Goal: Navigation & Orientation: Locate item on page

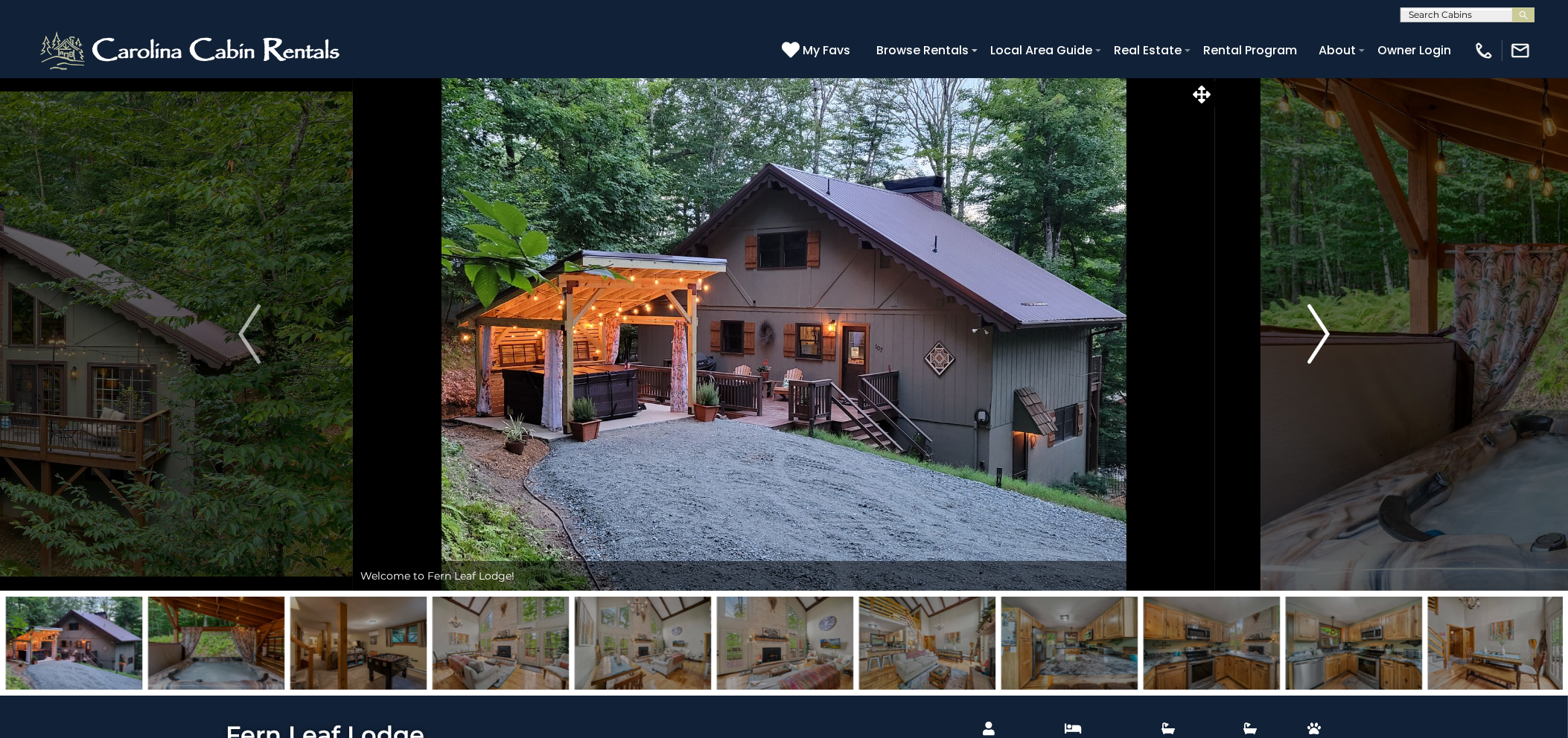
click at [1314, 349] on img "Next" at bounding box center [1319, 334] width 23 height 59
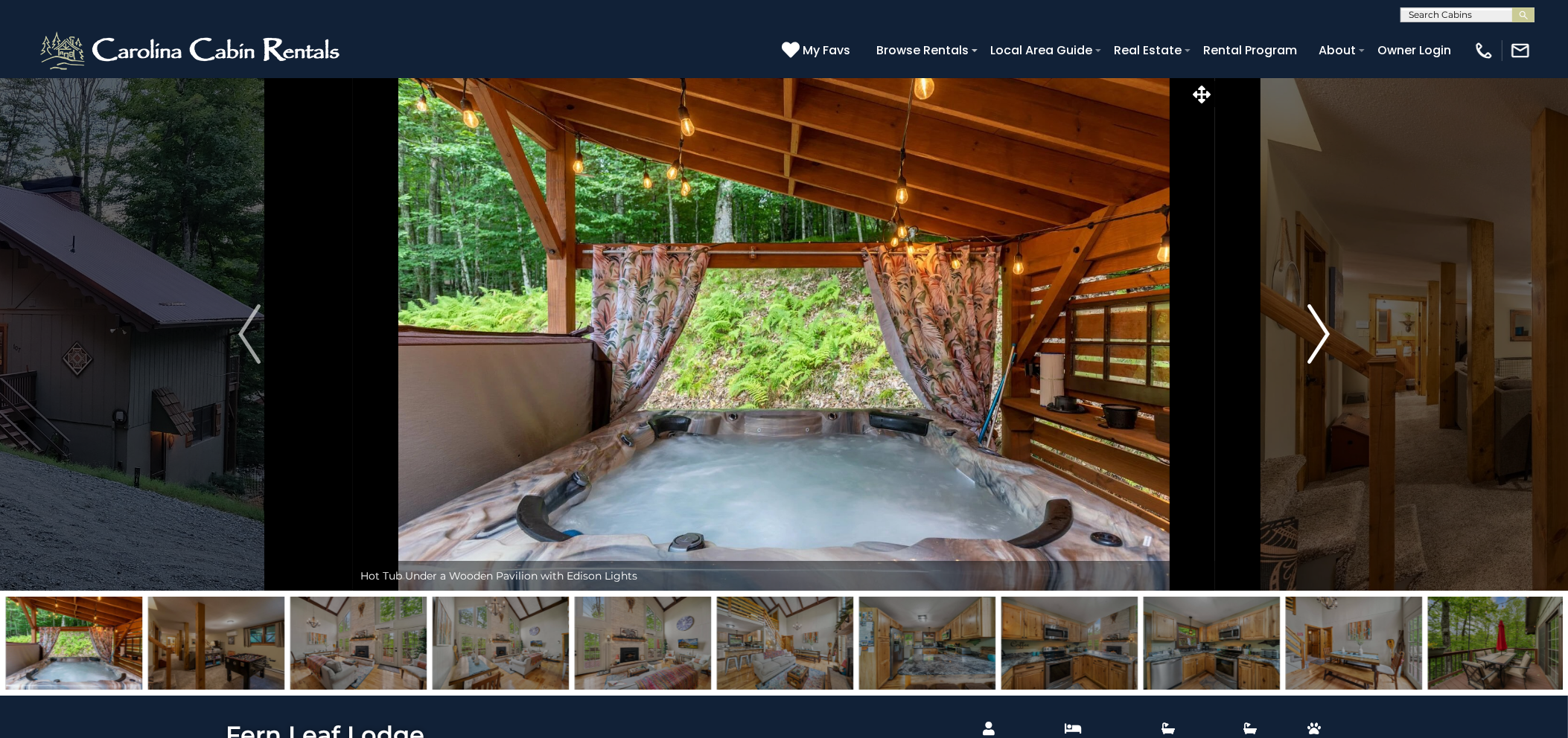
click at [1313, 349] on img "Next" at bounding box center [1319, 334] width 23 height 59
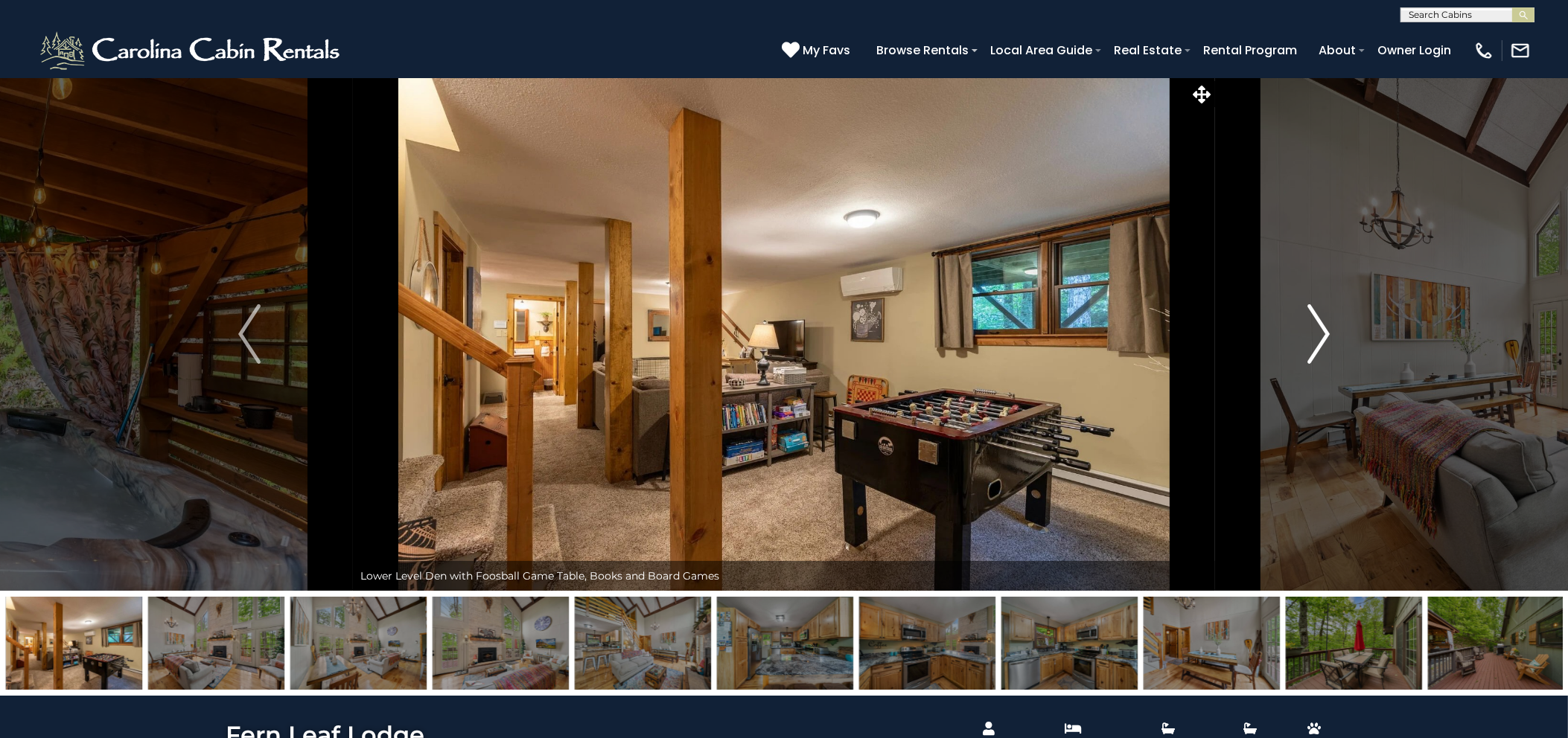
click at [1313, 349] on img "Next" at bounding box center [1319, 334] width 23 height 59
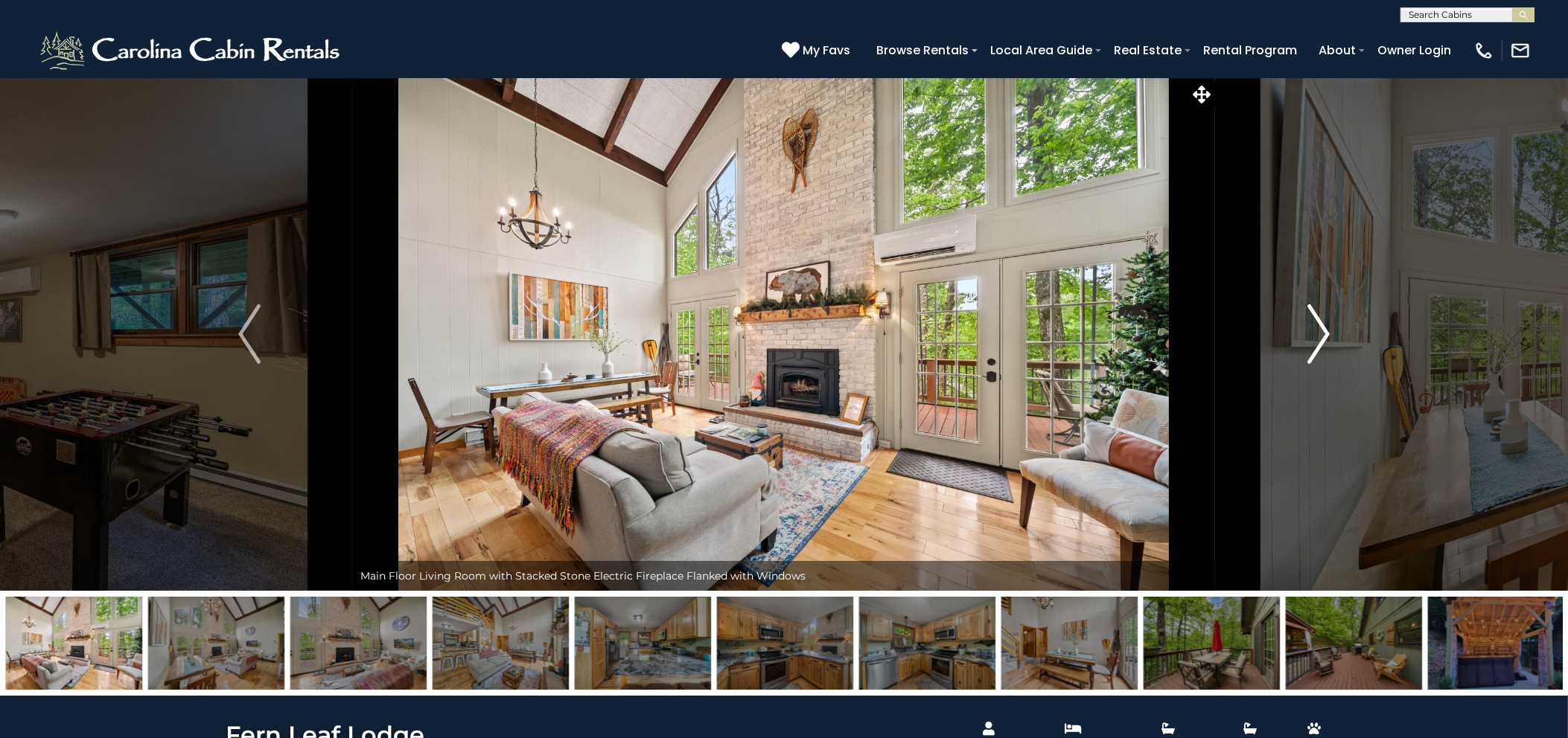
click at [1313, 349] on img "Next" at bounding box center [1319, 334] width 23 height 59
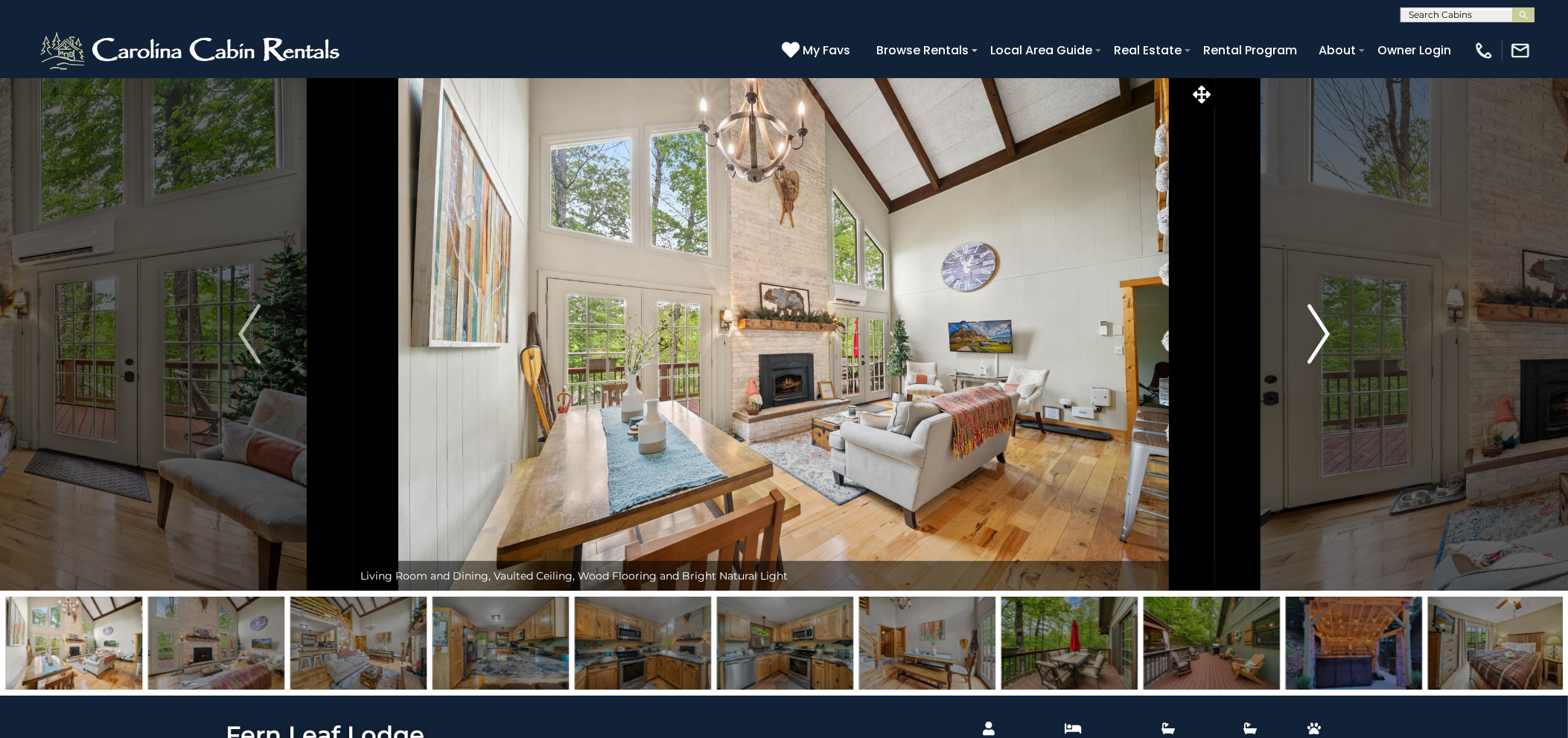
click at [1313, 349] on img "Next" at bounding box center [1319, 334] width 23 height 59
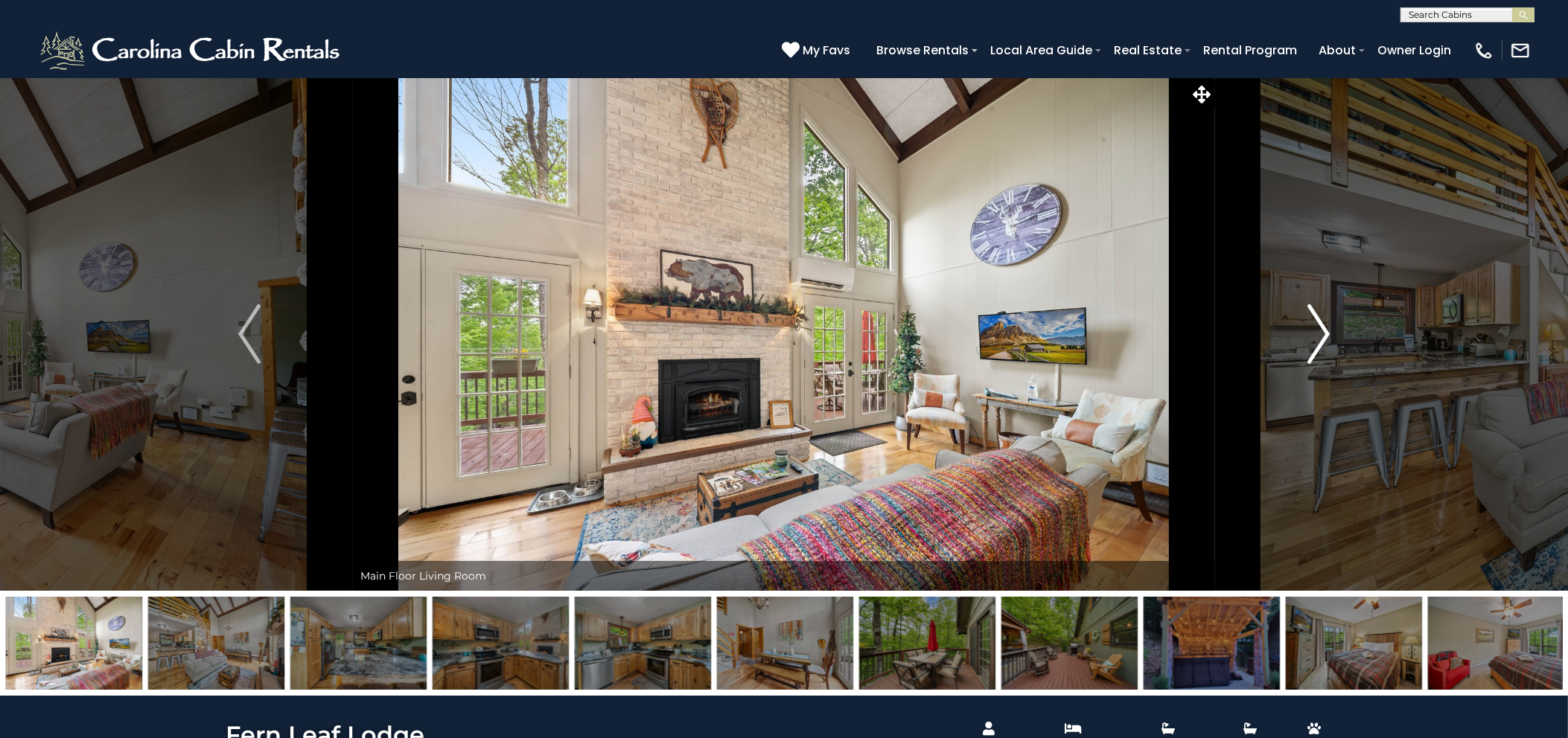
click at [1313, 349] on img "Next" at bounding box center [1319, 334] width 23 height 59
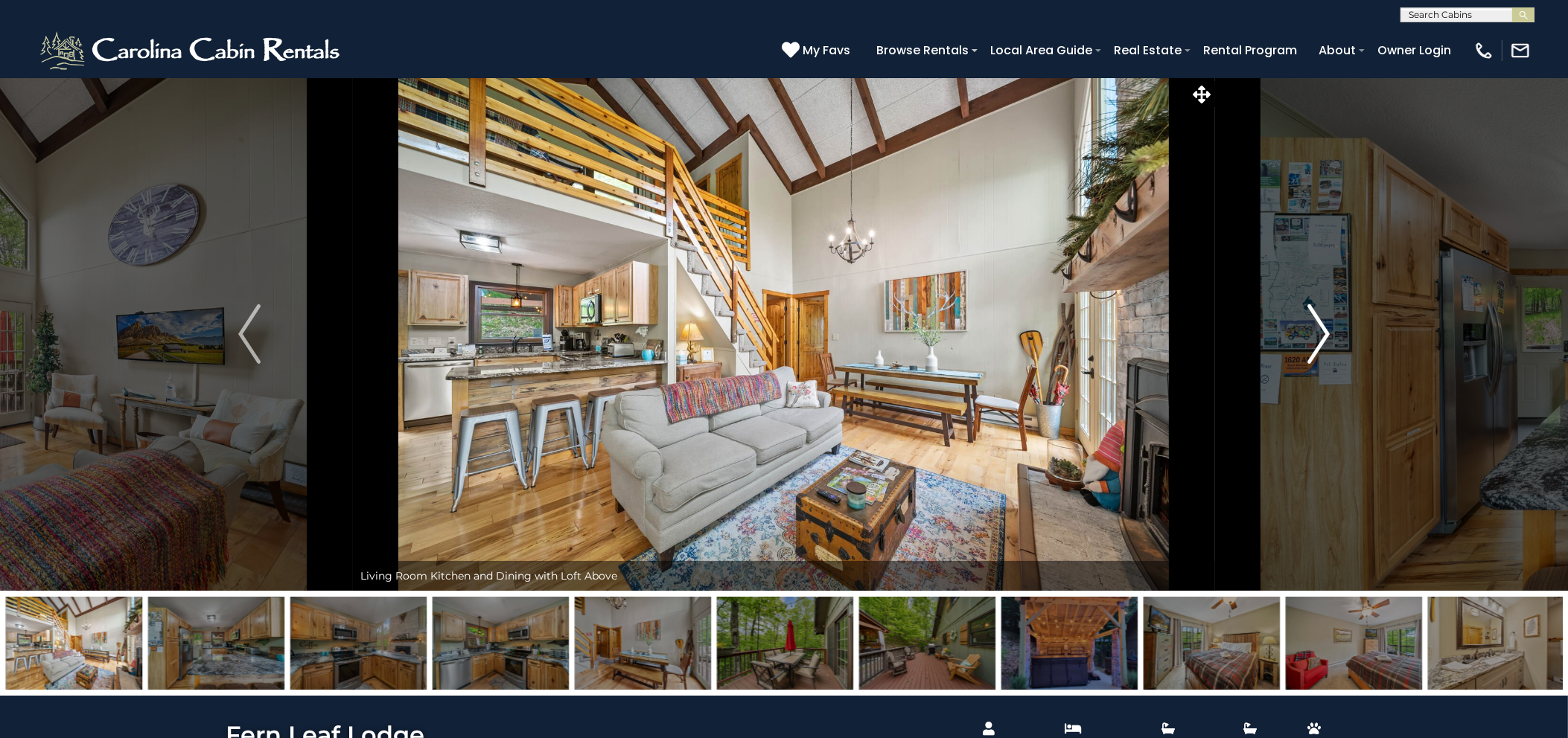
click at [1313, 349] on img "Next" at bounding box center [1319, 334] width 23 height 59
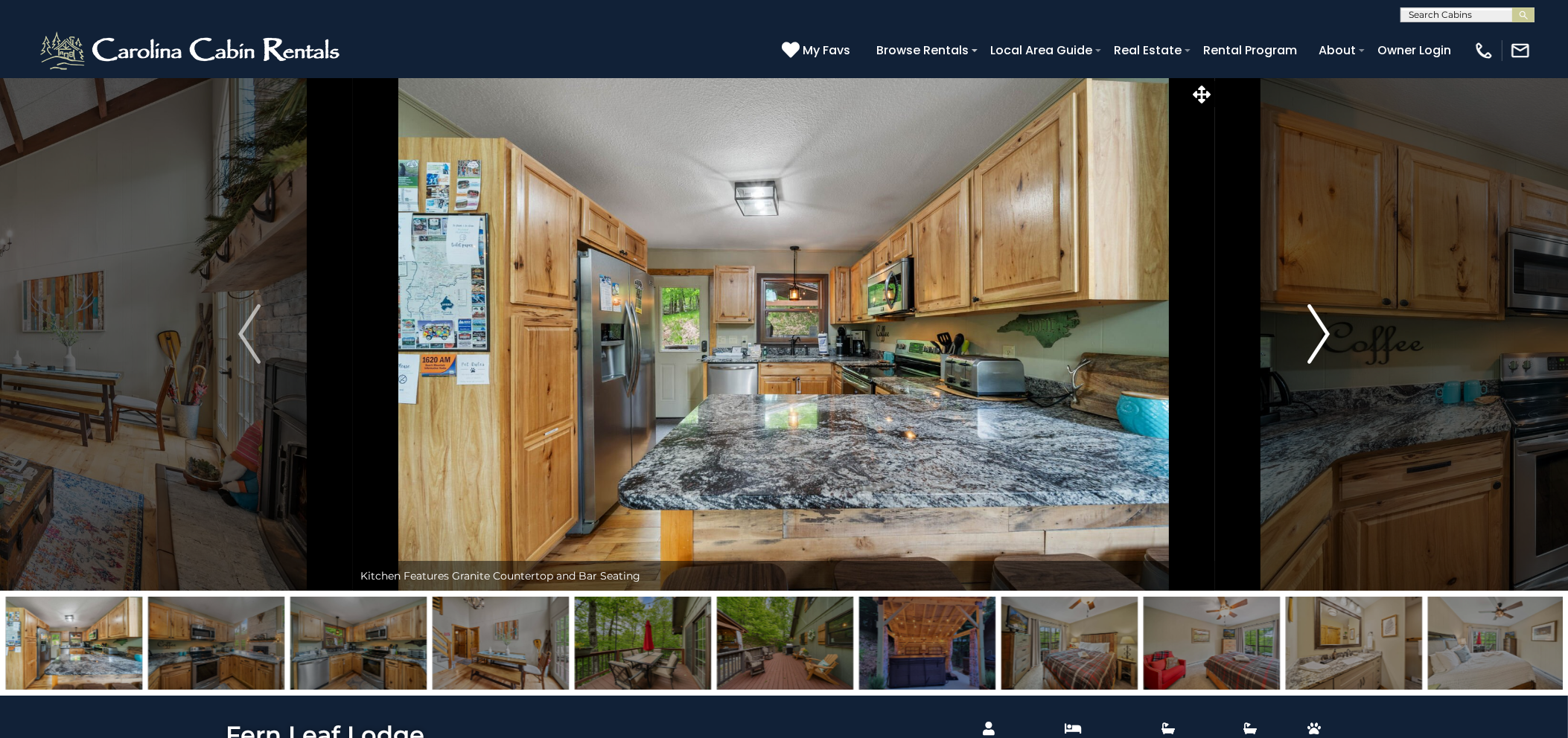
click at [1313, 349] on img "Next" at bounding box center [1319, 334] width 23 height 59
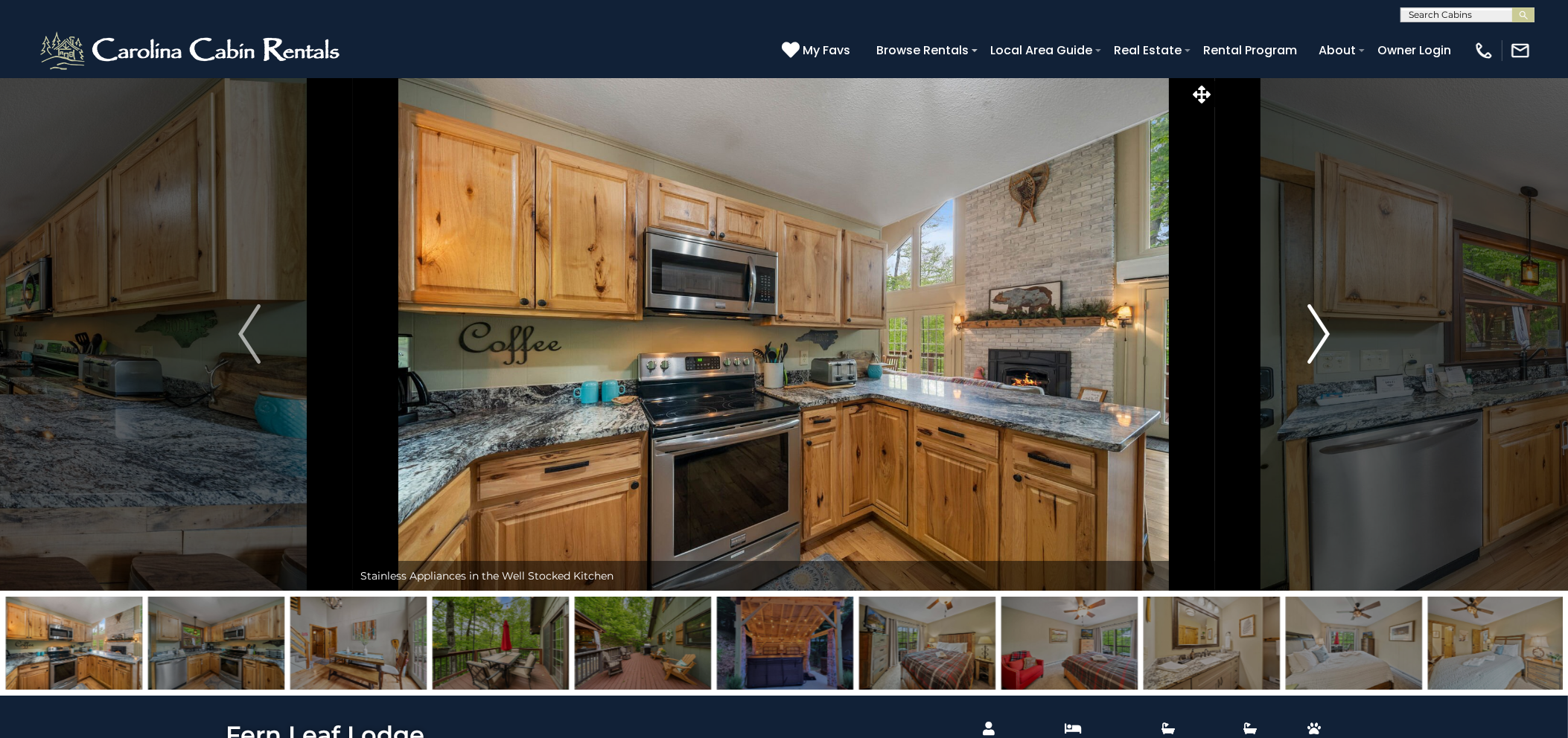
click at [1313, 349] on img "Next" at bounding box center [1319, 334] width 23 height 59
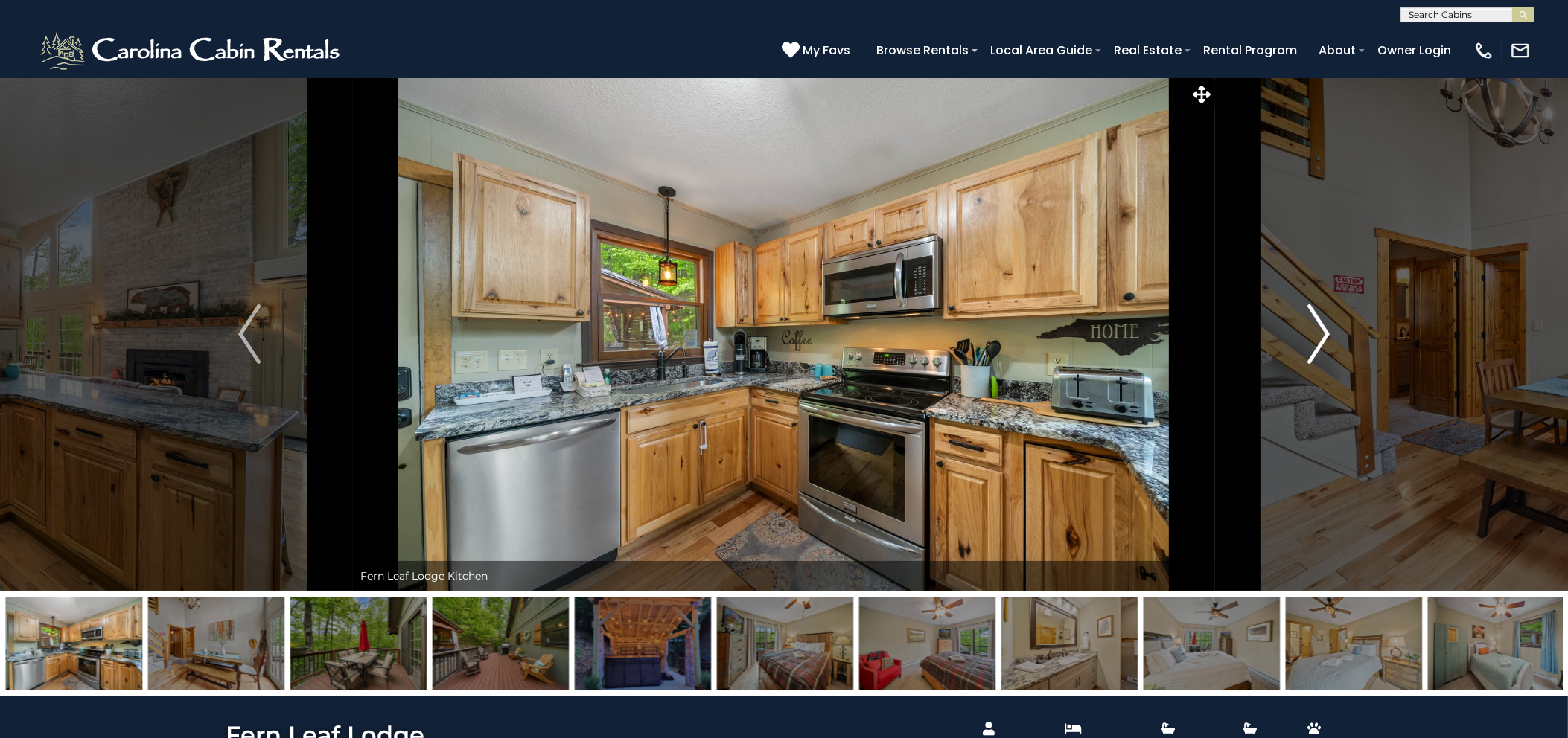
click at [1313, 349] on img "Next" at bounding box center [1319, 334] width 23 height 59
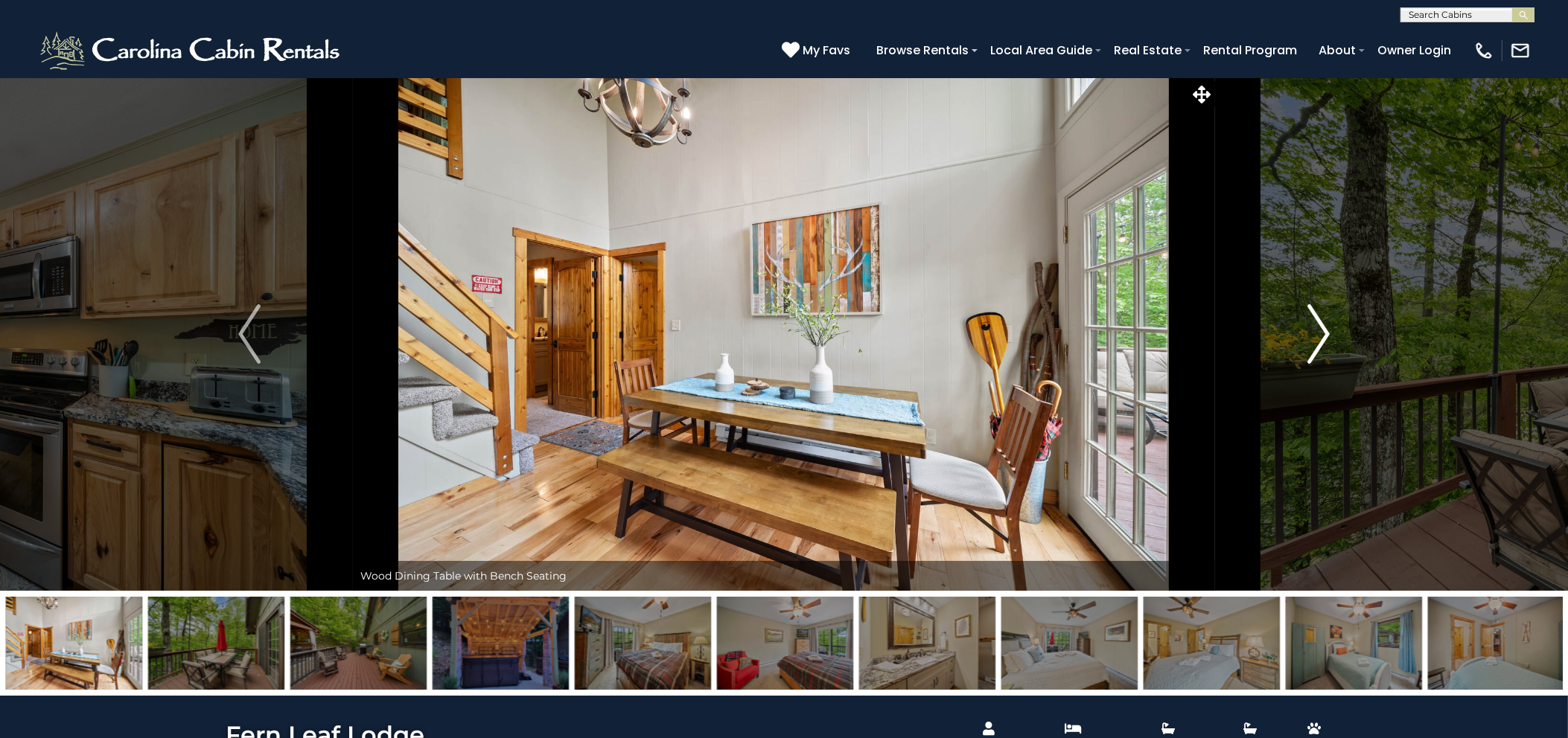
click at [1313, 349] on img "Next" at bounding box center [1319, 334] width 23 height 59
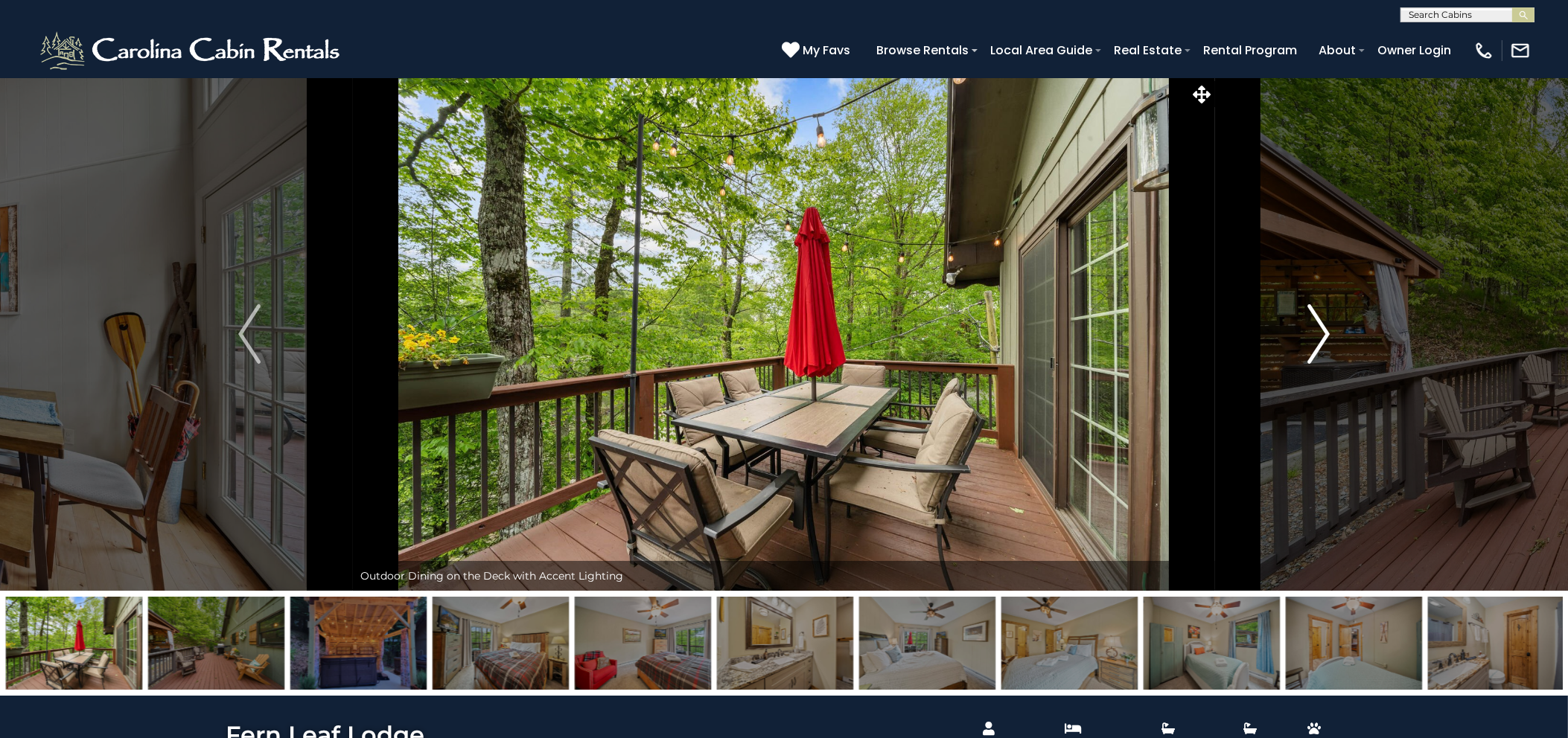
click at [1313, 349] on img "Next" at bounding box center [1319, 334] width 23 height 59
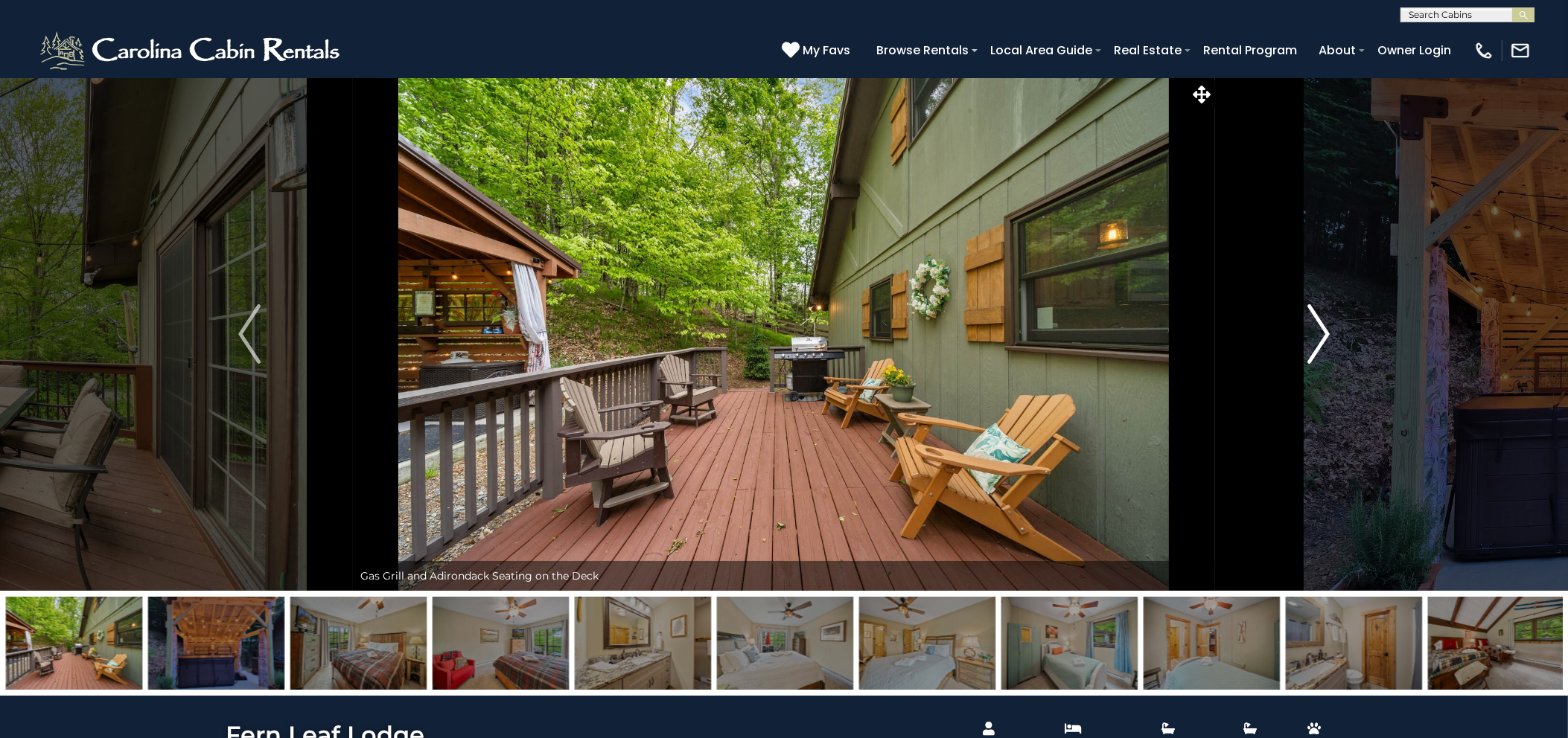
click at [1313, 349] on img "Next" at bounding box center [1319, 334] width 23 height 59
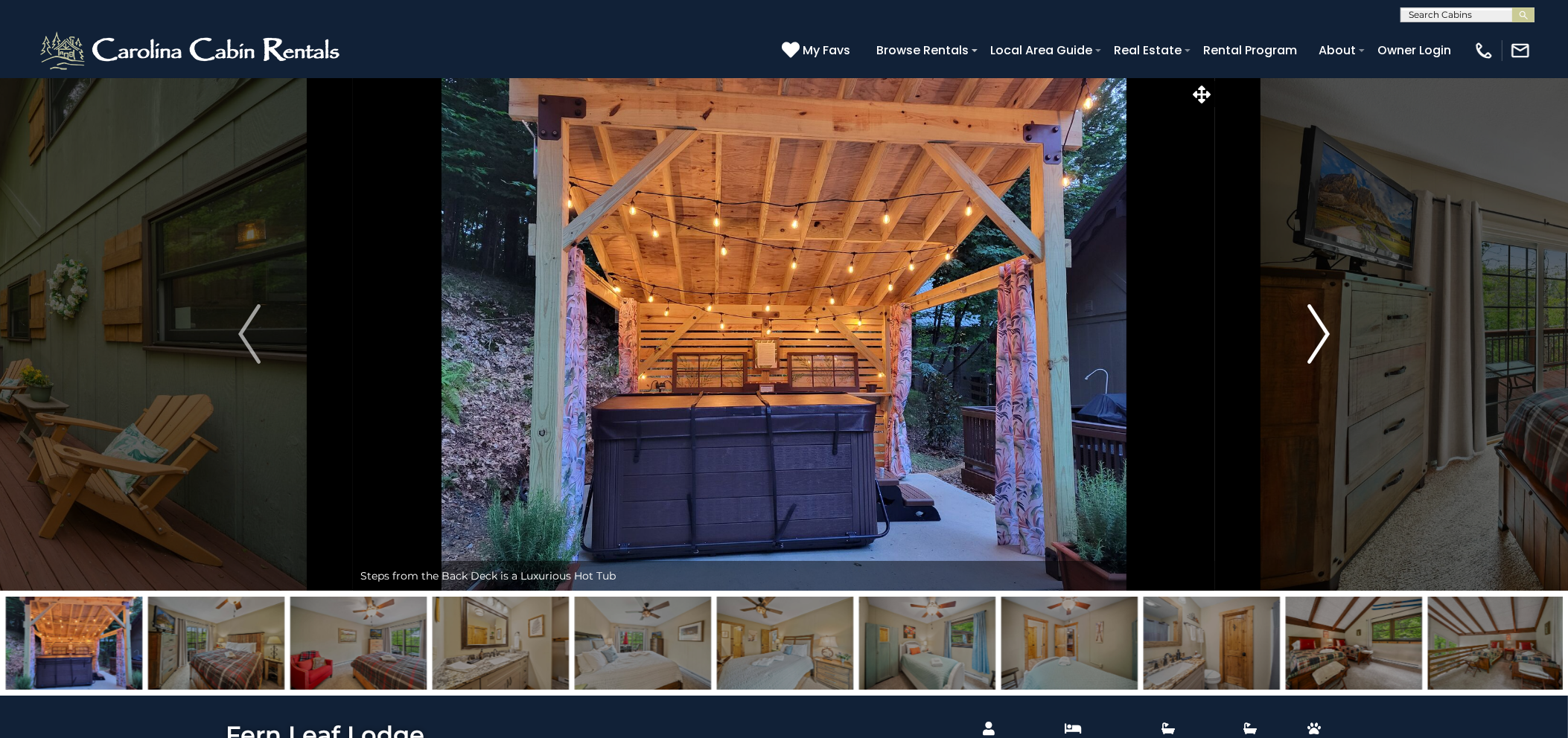
click at [1313, 349] on img "Next" at bounding box center [1319, 334] width 23 height 59
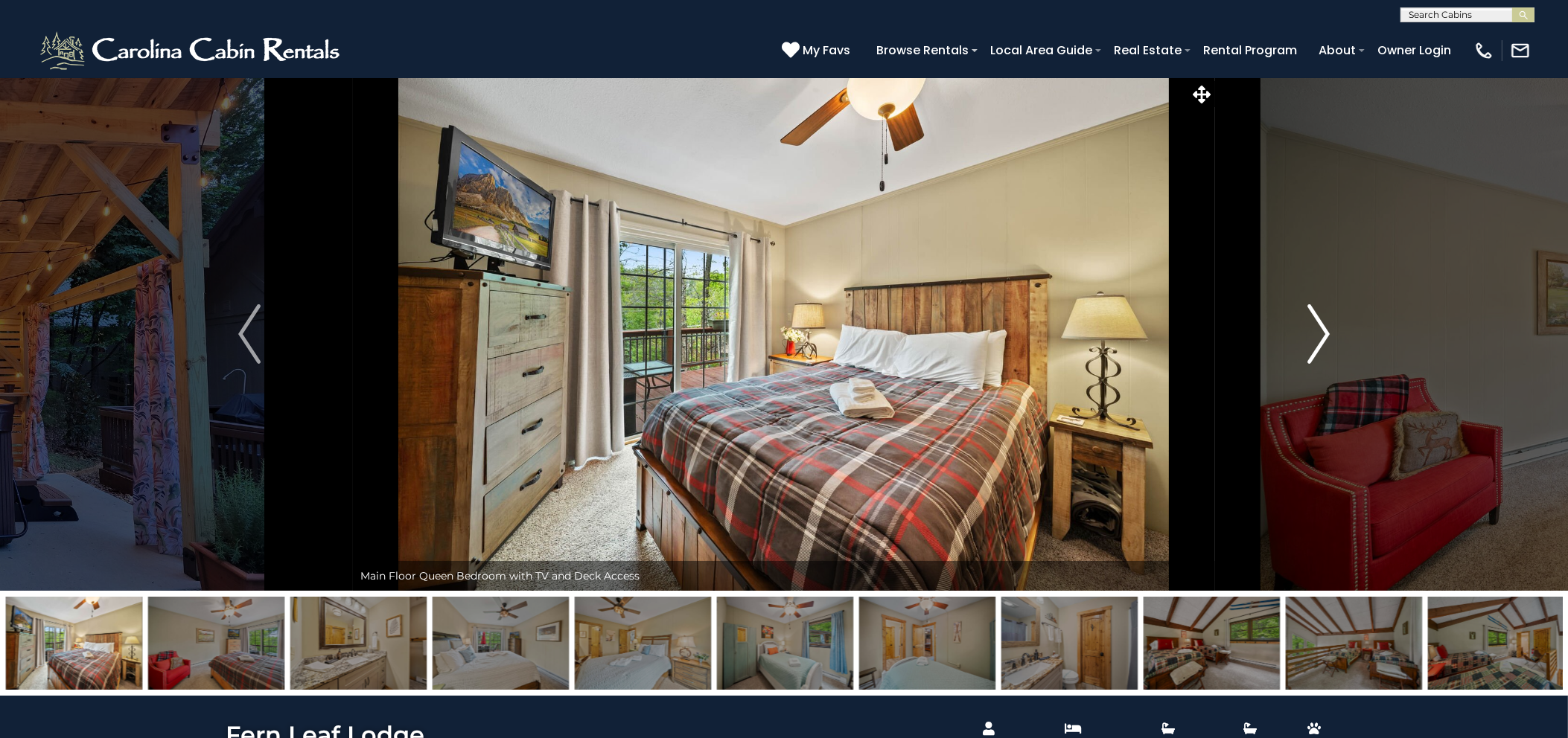
click at [1313, 349] on img "Next" at bounding box center [1319, 334] width 23 height 59
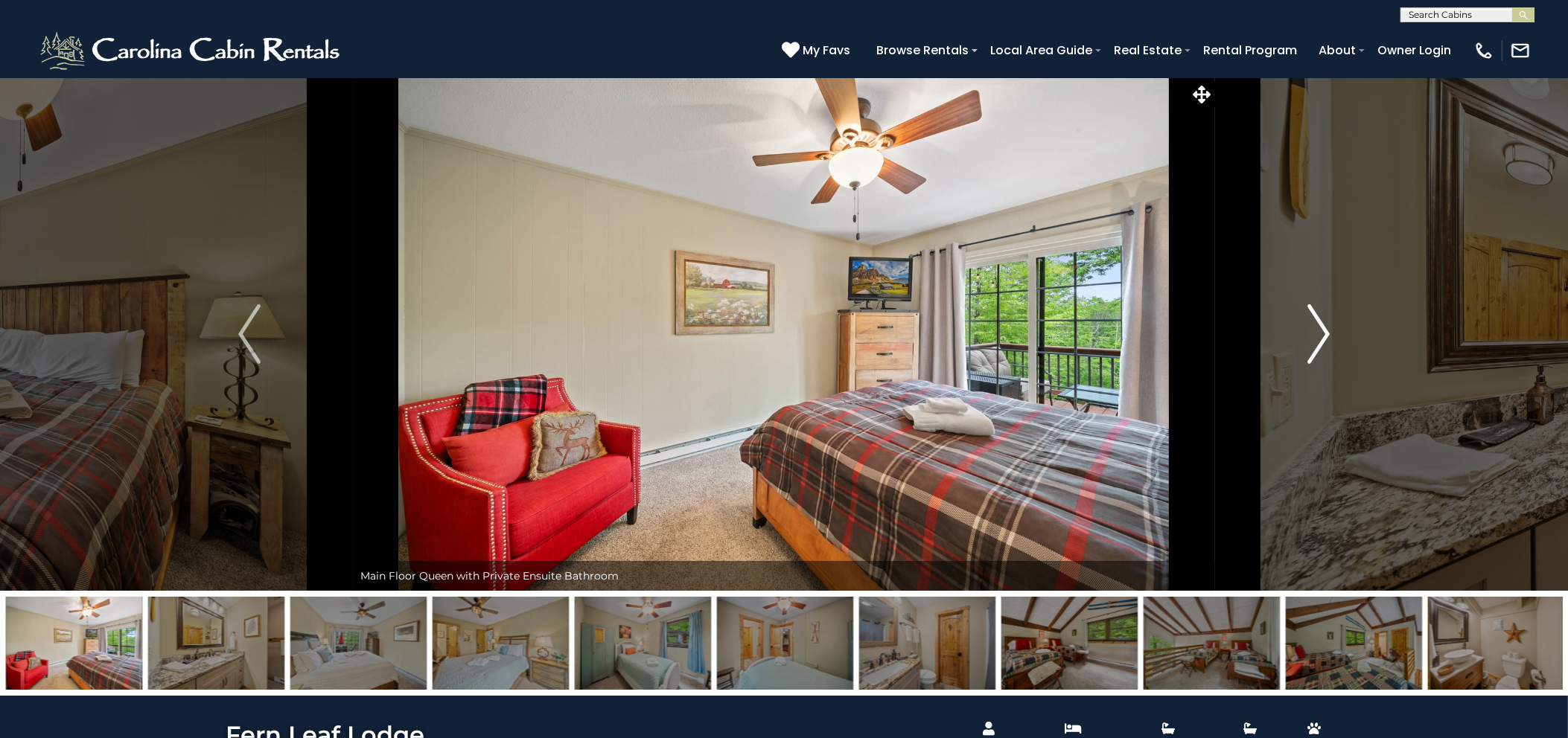
click at [1313, 349] on img "Next" at bounding box center [1319, 334] width 23 height 59
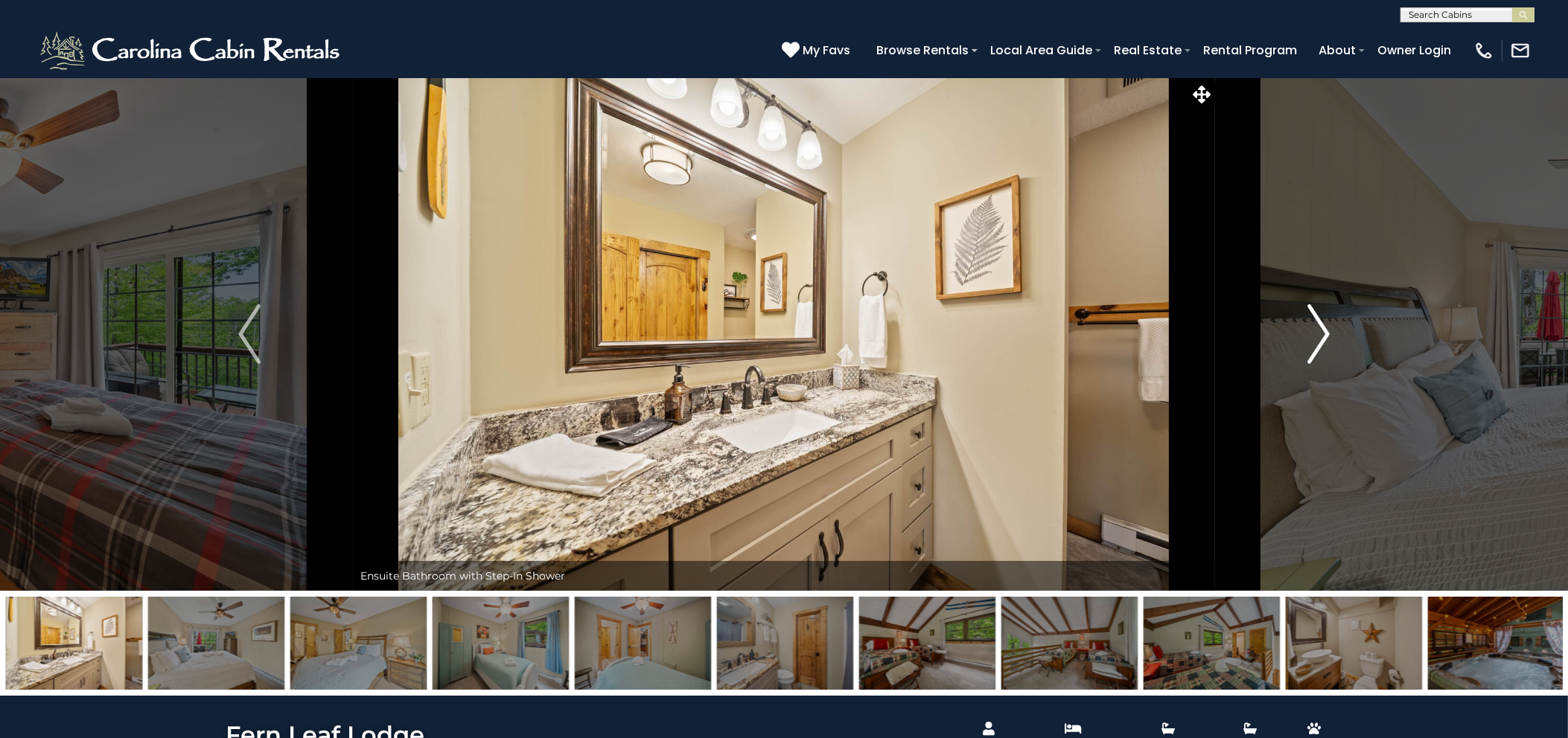
click at [1313, 349] on img "Next" at bounding box center [1319, 334] width 23 height 59
